Goal: Information Seeking & Learning: Find specific page/section

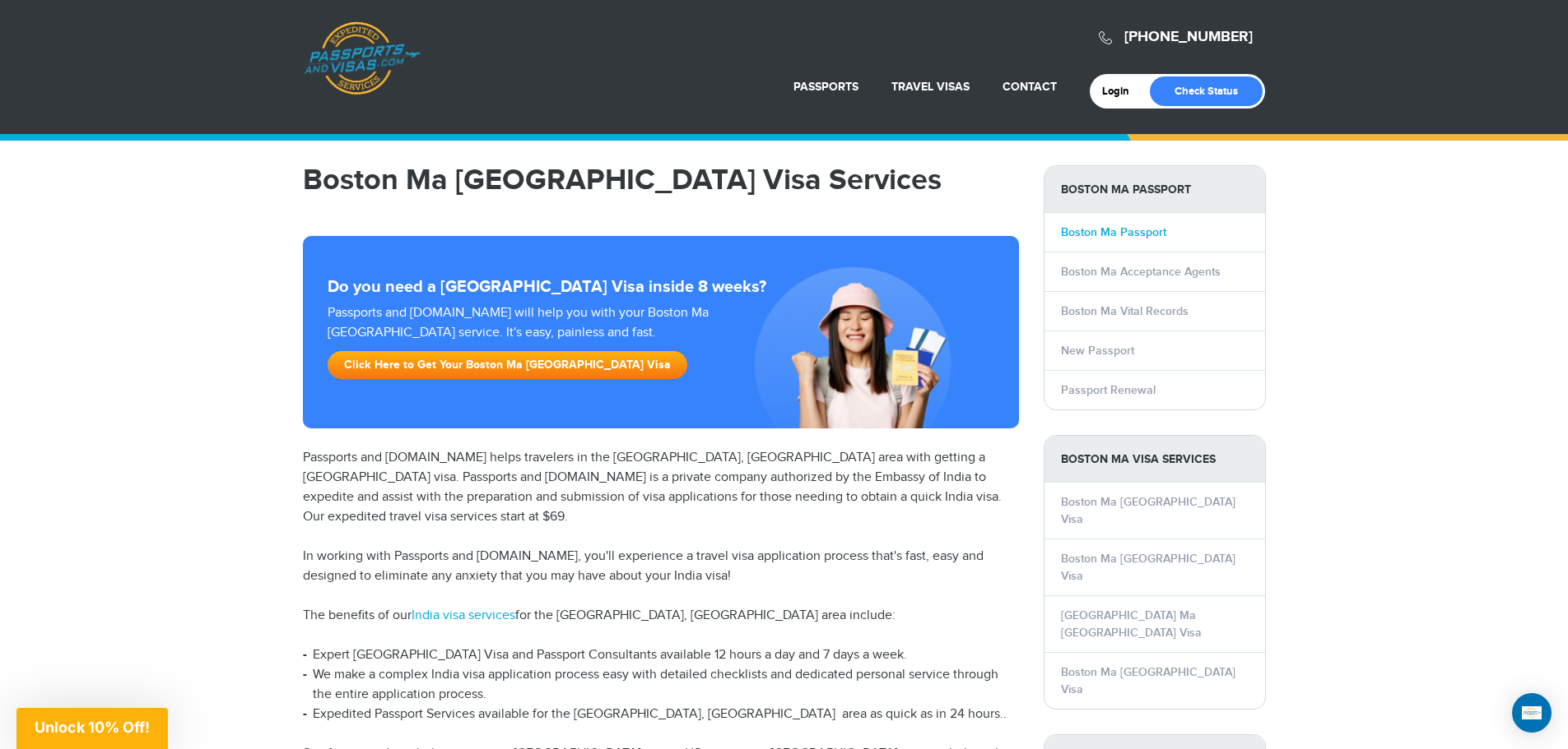
click at [1121, 231] on link "Boston Ma Passport" at bounding box center [1113, 232] width 105 height 14
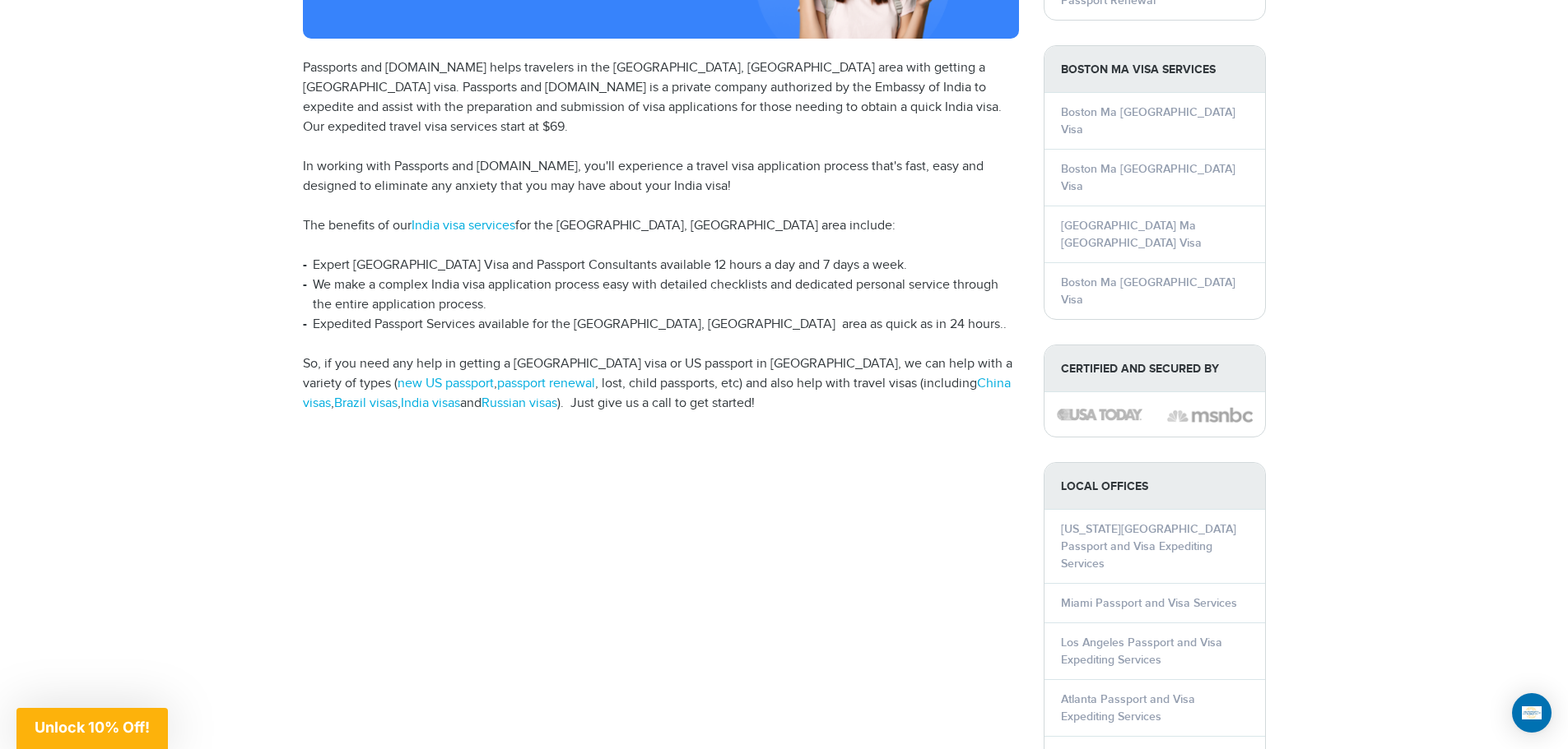
scroll to position [411, 0]
